Goal: Task Accomplishment & Management: Manage account settings

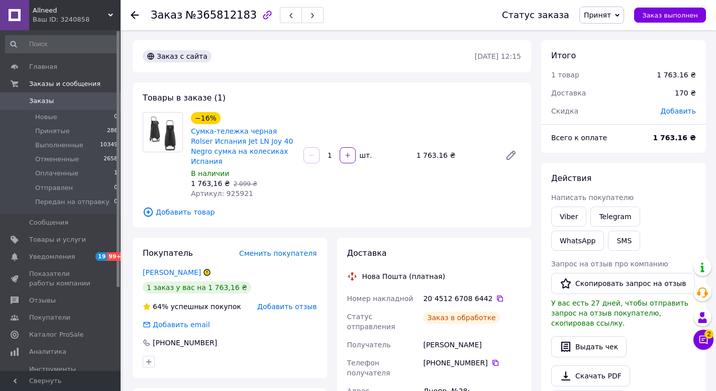
scroll to position [26, 0]
drag, startPoint x: 47, startPoint y: 175, endPoint x: 38, endPoint y: 176, distance: 9.6
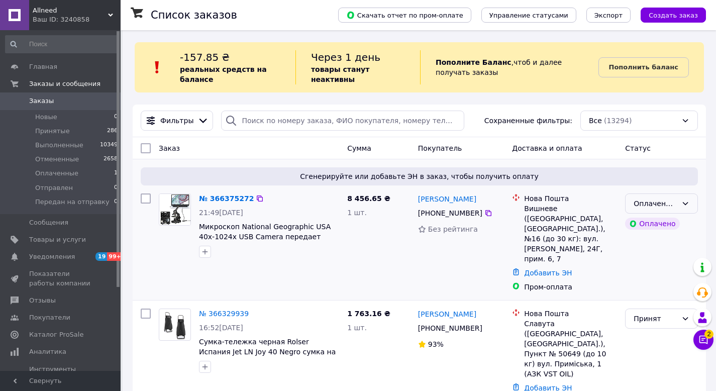
click at [681, 200] on icon at bounding box center [685, 203] width 8 height 8
click at [635, 225] on li "Принят" at bounding box center [662, 225] width 72 height 18
click at [656, 68] on b "Пополнить баланс" at bounding box center [643, 67] width 69 height 8
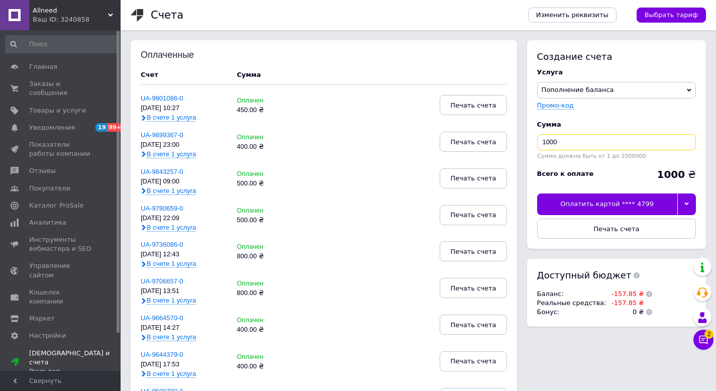
drag, startPoint x: 550, startPoint y: 141, endPoint x: 539, endPoint y: 137, distance: 12.2
click at [539, 137] on input "1000" at bounding box center [616, 142] width 159 height 16
click at [550, 143] on input "300" at bounding box center [616, 142] width 159 height 16
type input "300"
click at [622, 225] on div "Создание счета Услуга Пополнение баланса Premium-дизайн Промо-код Сумма 300 Сум…" at bounding box center [616, 144] width 179 height 209
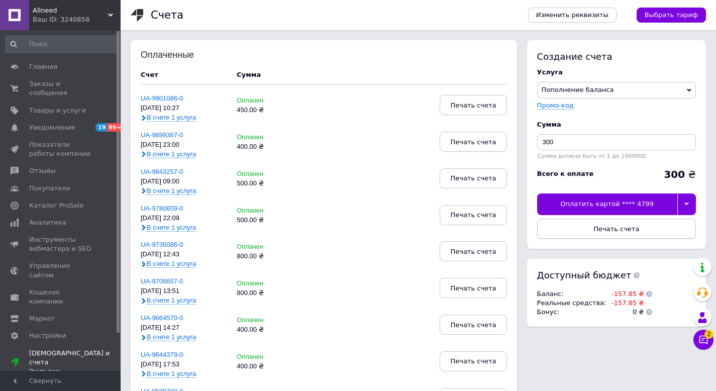
click at [626, 232] on span "Печать счета" at bounding box center [616, 229] width 46 height 8
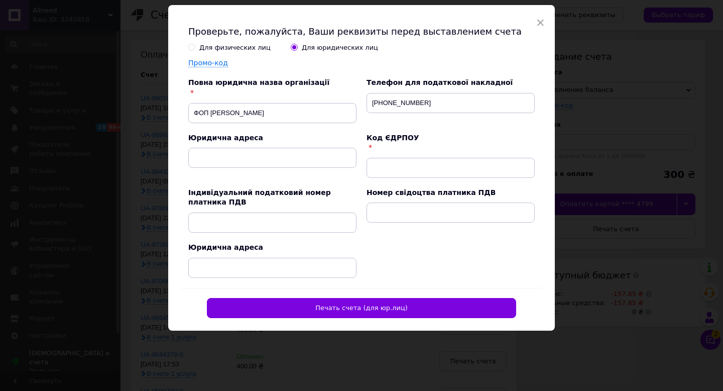
click at [234, 47] on div "Для физических лиц" at bounding box center [234, 47] width 71 height 9
click at [195, 47] on input "Для физических лиц" at bounding box center [191, 47] width 7 height 7
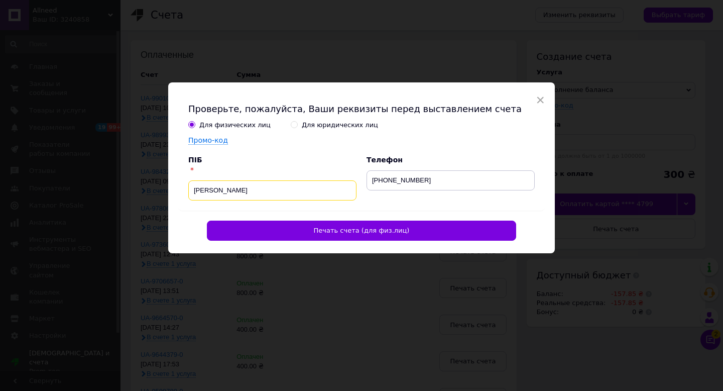
click at [227, 192] on input "ФОП Кірічtк Катерина Олегівна" at bounding box center [272, 190] width 168 height 20
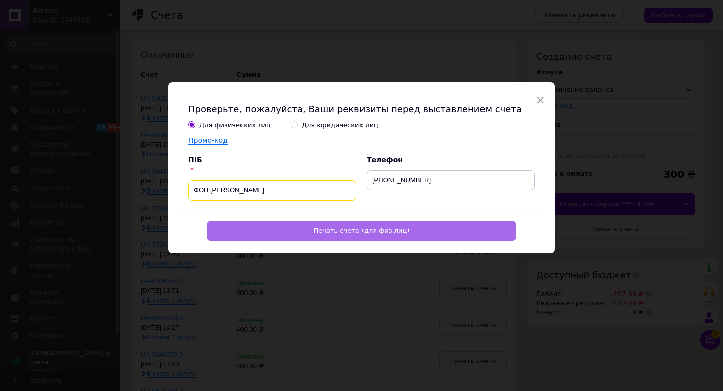
type input "ФОП Кірічек Катерина Олегівна"
click at [356, 229] on span "Печать счета (для физ.лиц)" at bounding box center [362, 231] width 96 height 8
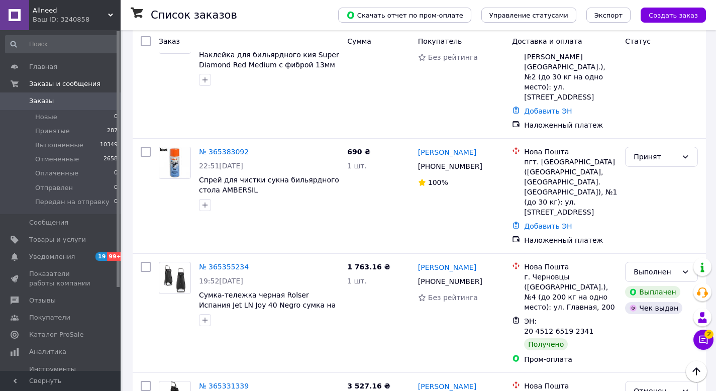
scroll to position [4414, 0]
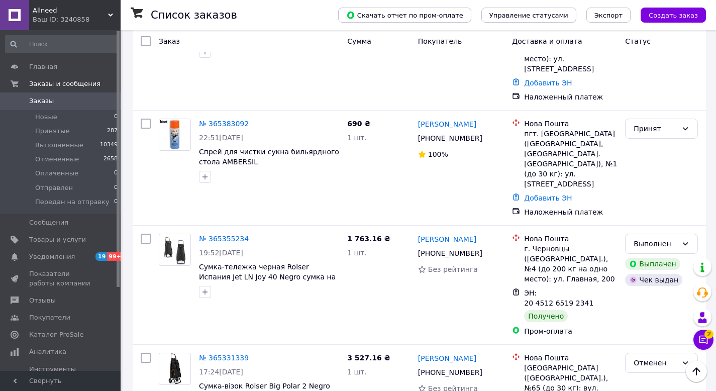
click at [651, 89] on li "Выполнен" at bounding box center [662, 89] width 72 height 18
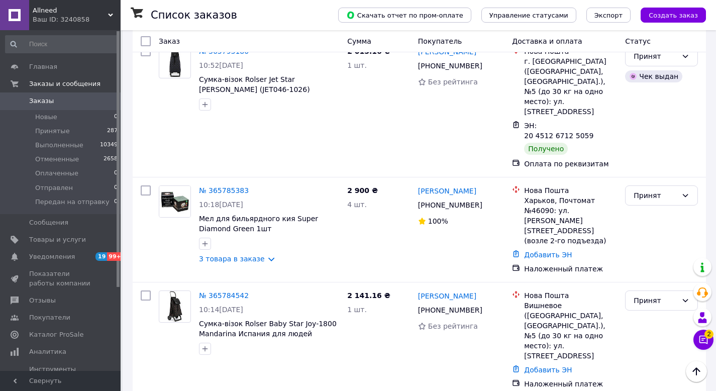
scroll to position [3400, 0]
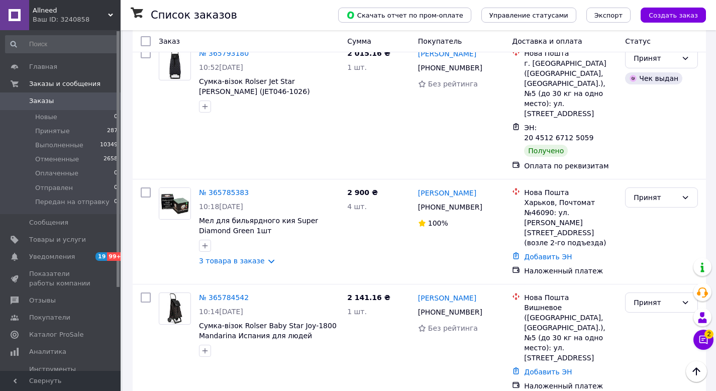
drag, startPoint x: 492, startPoint y: 307, endPoint x: 487, endPoint y: 300, distance: 8.4
click at [635, 267] on li "Выполнен" at bounding box center [662, 268] width 72 height 18
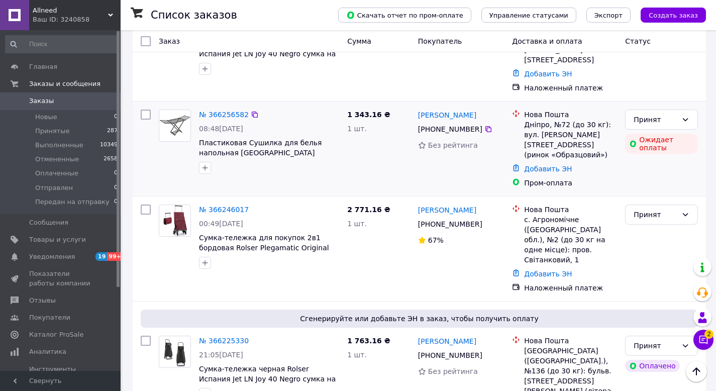
scroll to position [538, 0]
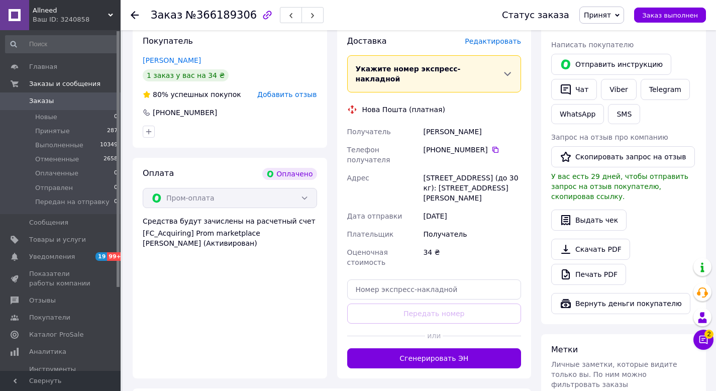
scroll to position [443, 0]
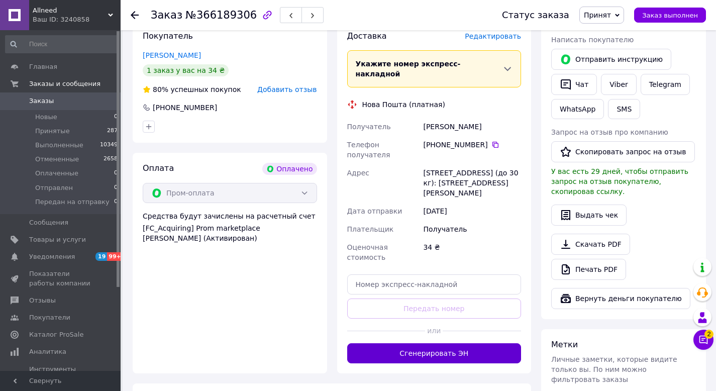
click at [430, 343] on button "Сгенерировать ЭН" at bounding box center [434, 353] width 174 height 20
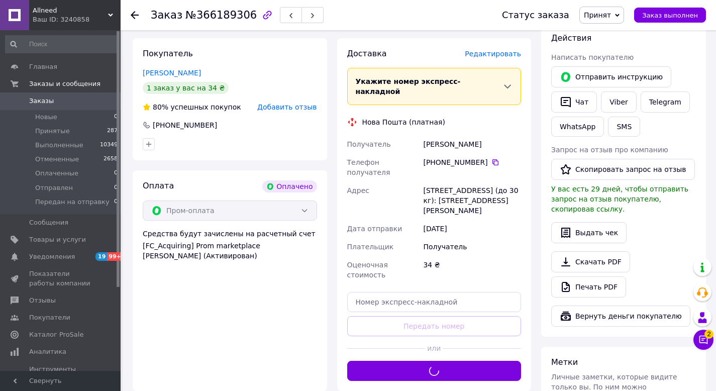
scroll to position [280, 0]
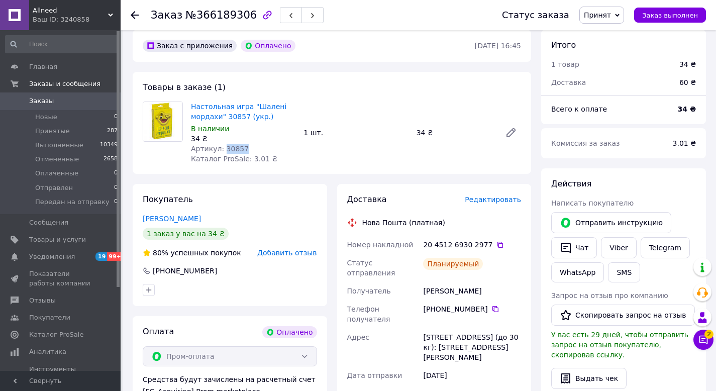
drag, startPoint x: 223, startPoint y: 146, endPoint x: 256, endPoint y: 144, distance: 33.2
click at [256, 144] on div "Артикул: 30857" at bounding box center [243, 149] width 105 height 10
drag, startPoint x: 256, startPoint y: 144, endPoint x: 237, endPoint y: 140, distance: 19.5
click at [237, 140] on div "Настольная игра "Шалені мордахи" 30857 (укр.) В наличии 34 ₴ Артикул: 30857 Кат…" at bounding box center [243, 132] width 113 height 66
drag, startPoint x: 247, startPoint y: 148, endPoint x: 224, endPoint y: 147, distance: 23.6
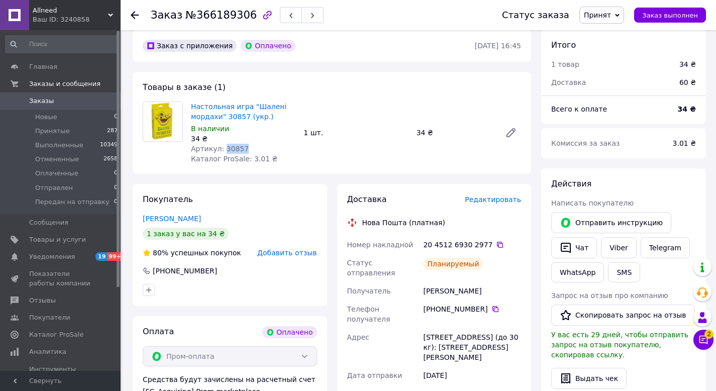
click at [224, 147] on div "Артикул: 30857" at bounding box center [243, 149] width 105 height 10
copy span "30857"
drag, startPoint x: 478, startPoint y: 281, endPoint x: 423, endPoint y: 282, distance: 55.3
click at [423, 282] on div "Кулик Наталия" at bounding box center [472, 291] width 102 height 18
copy div "Кулик Наталия"
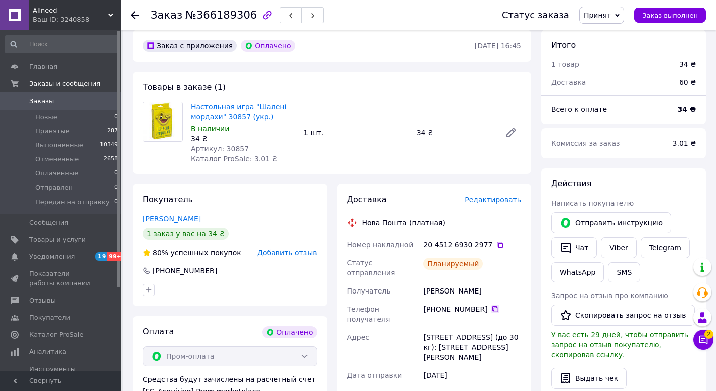
click at [496, 305] on icon at bounding box center [495, 309] width 8 height 8
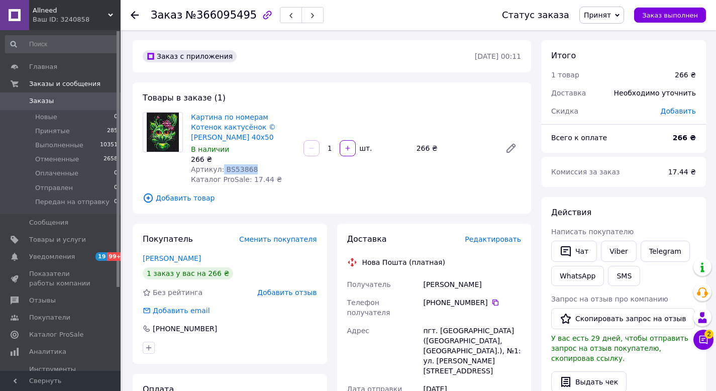
copy span "BS53868"
drag, startPoint x: 253, startPoint y: 168, endPoint x: 221, endPoint y: 169, distance: 32.2
click at [221, 169] on div "Артикул: BS53868" at bounding box center [243, 169] width 105 height 10
drag, startPoint x: 475, startPoint y: 284, endPoint x: 420, endPoint y: 281, distance: 55.3
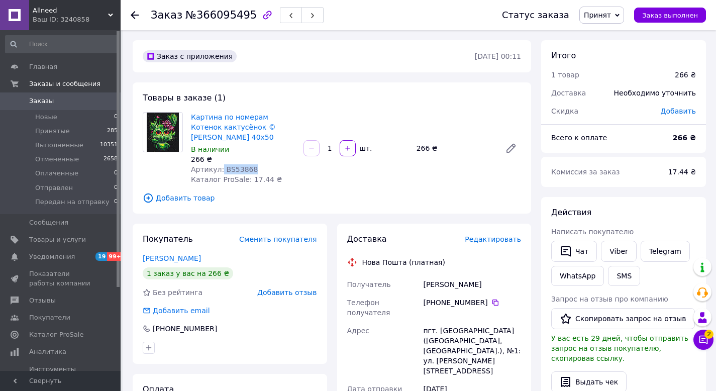
copy div "Получатель [PERSON_NAME]"
click at [494, 301] on icon at bounding box center [495, 302] width 8 height 8
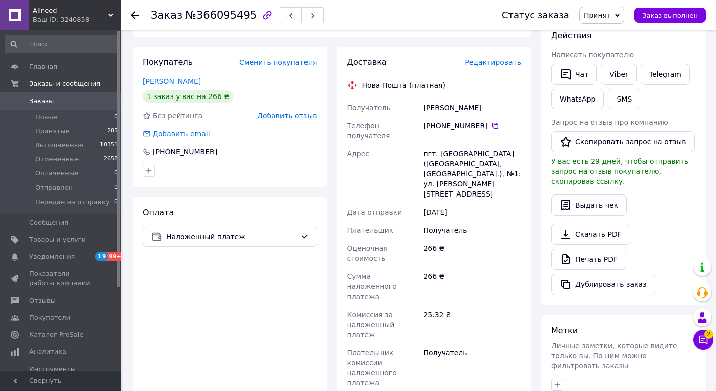
scroll to position [75, 0]
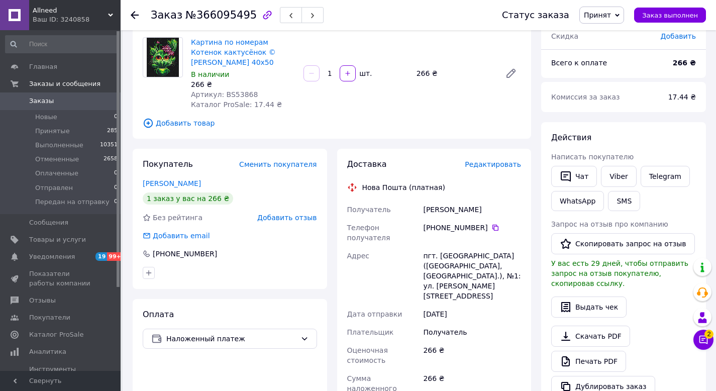
drag, startPoint x: 476, startPoint y: 208, endPoint x: 421, endPoint y: 209, distance: 54.8
click at [421, 209] on div "[PERSON_NAME]" at bounding box center [472, 209] width 102 height 18
copy div "[PERSON_NAME]"
click at [495, 228] on icon at bounding box center [495, 228] width 8 height 8
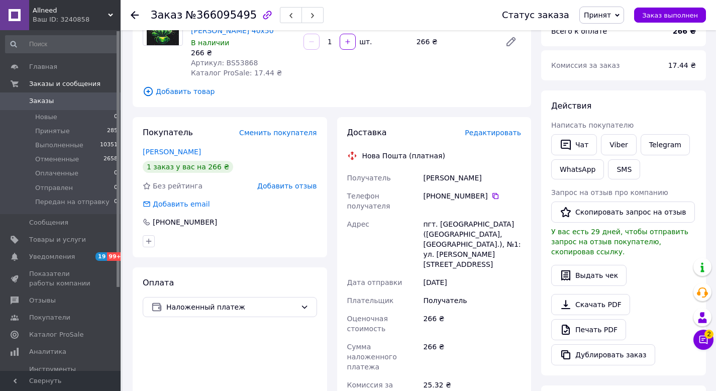
scroll to position [264, 0]
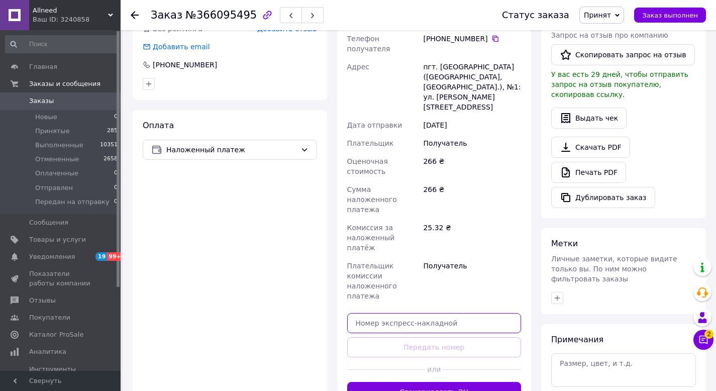
click at [427, 313] on input "text" at bounding box center [434, 323] width 174 height 20
click at [58, 131] on span "Принятые" at bounding box center [52, 131] width 35 height 9
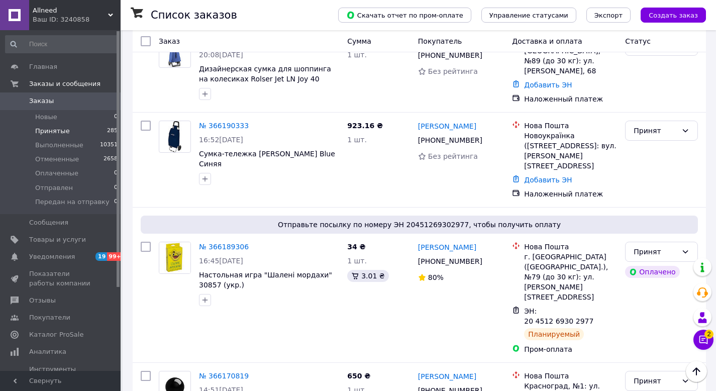
scroll to position [637, 0]
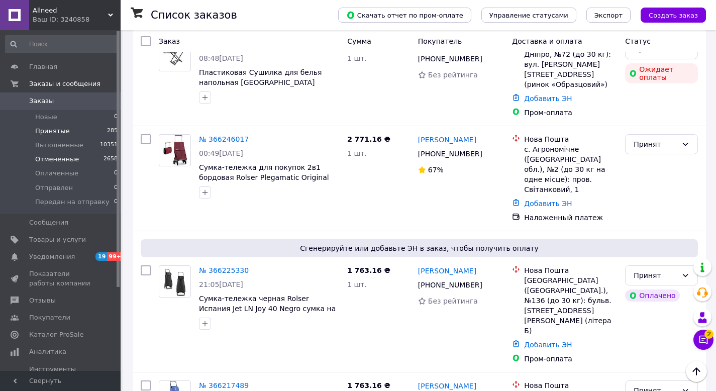
click at [45, 157] on span "Отмененные" at bounding box center [57, 159] width 44 height 9
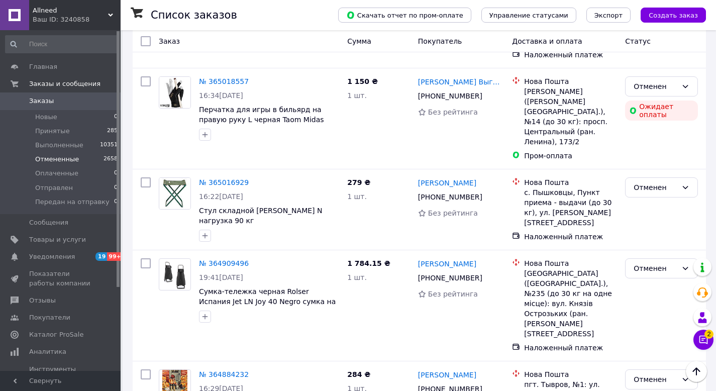
scroll to position [1042, 0]
click at [230, 369] on link "№ 364884232" at bounding box center [224, 373] width 50 height 8
